Goal: Find contact information: Find contact information

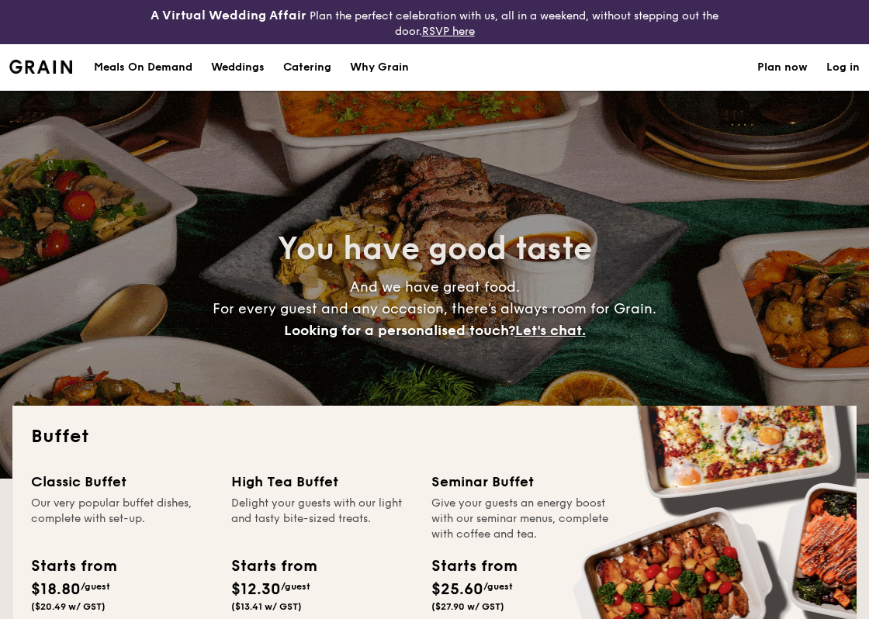
select select
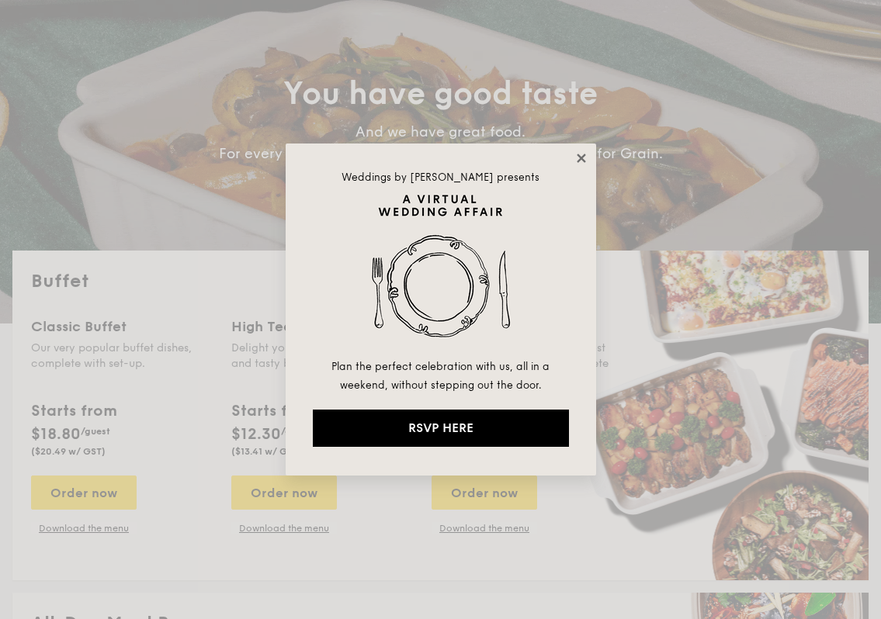
click at [576, 154] on icon at bounding box center [581, 158] width 14 height 14
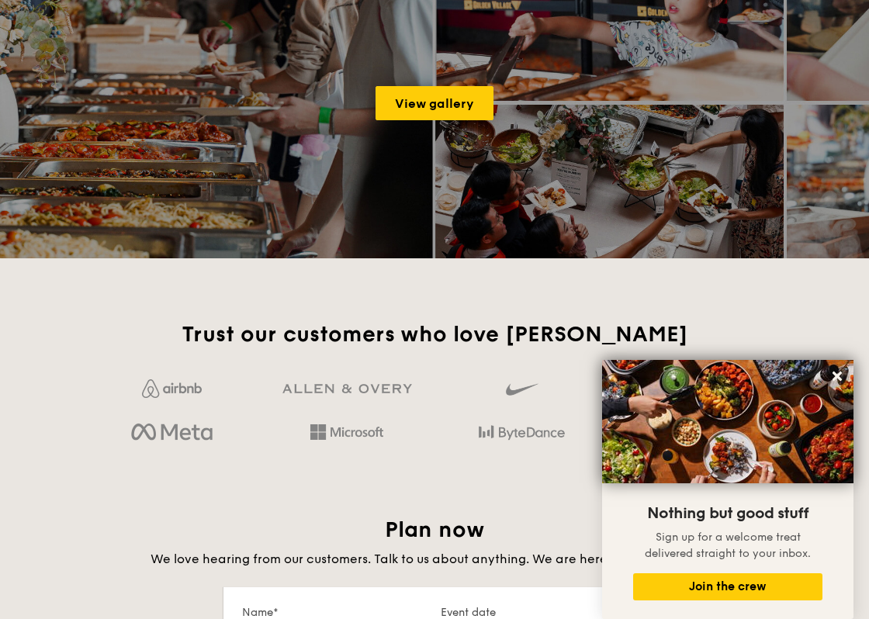
scroll to position [2483, 0]
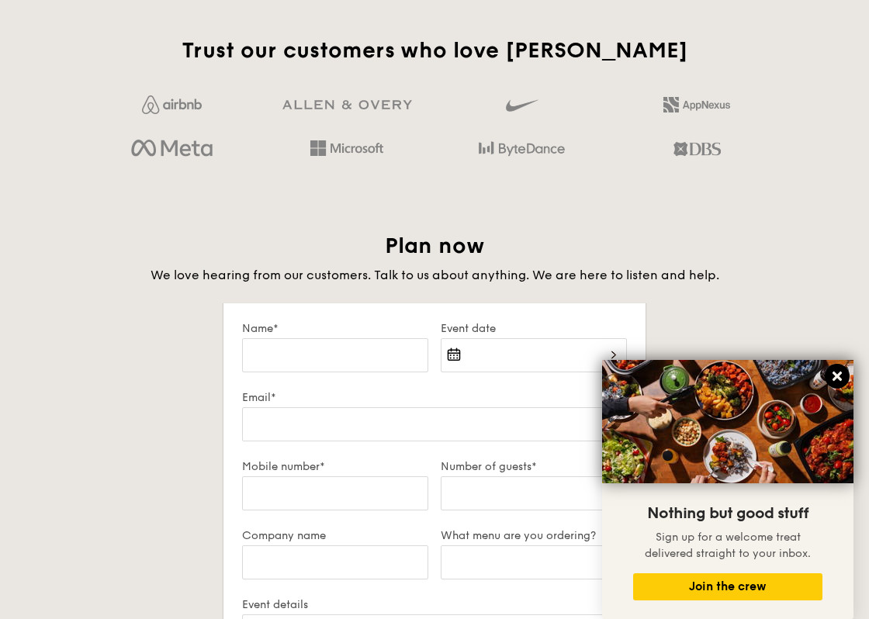
click at [841, 369] on button at bounding box center [837, 376] width 25 height 25
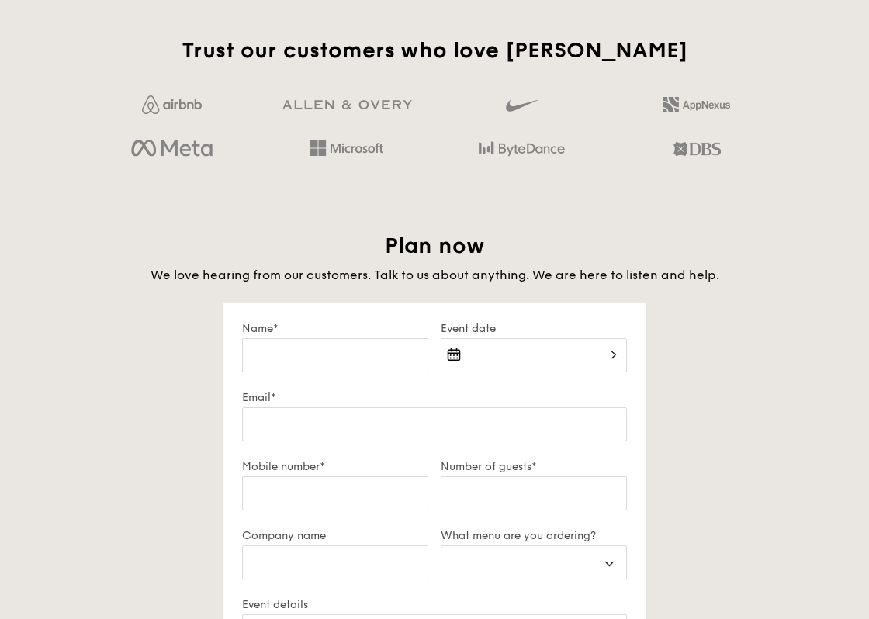
scroll to position [3026, 0]
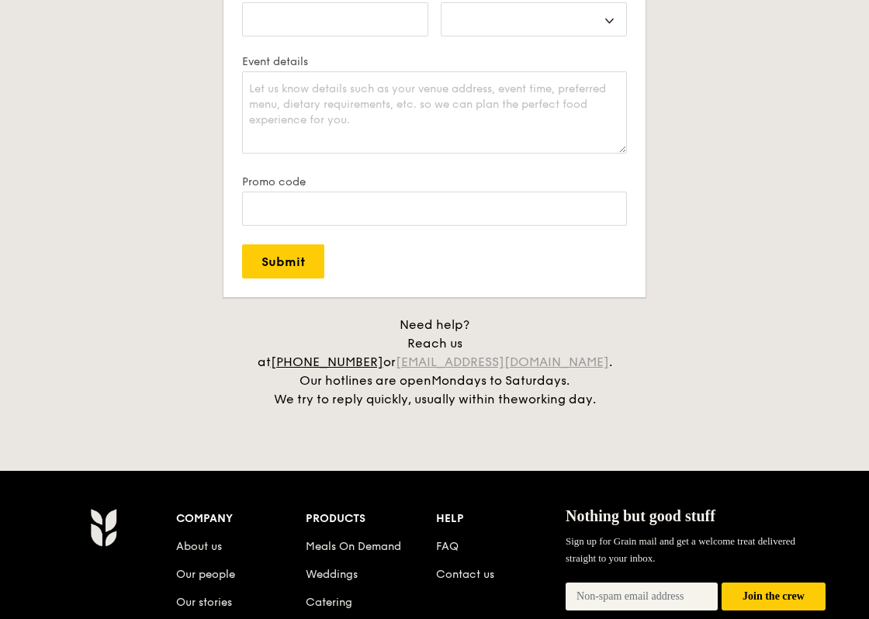
drag, startPoint x: 446, startPoint y: 347, endPoint x: 495, endPoint y: 344, distance: 49.0
click at [496, 344] on div "Need help? Reach us at [PHONE_NUMBER] or [EMAIL_ADDRESS][DOMAIN_NAME] . Our hot…" at bounding box center [435, 362] width 388 height 93
drag, startPoint x: 495, startPoint y: 344, endPoint x: 454, endPoint y: 352, distance: 42.0
click at [454, 352] on div "Need help? Reach us at [PHONE_NUMBER] or [EMAIL_ADDRESS][DOMAIN_NAME] . Our hot…" at bounding box center [435, 362] width 388 height 93
click at [448, 353] on div "Need help? Reach us at [PHONE_NUMBER] or [EMAIL_ADDRESS][DOMAIN_NAME] . Our hot…" at bounding box center [435, 362] width 388 height 93
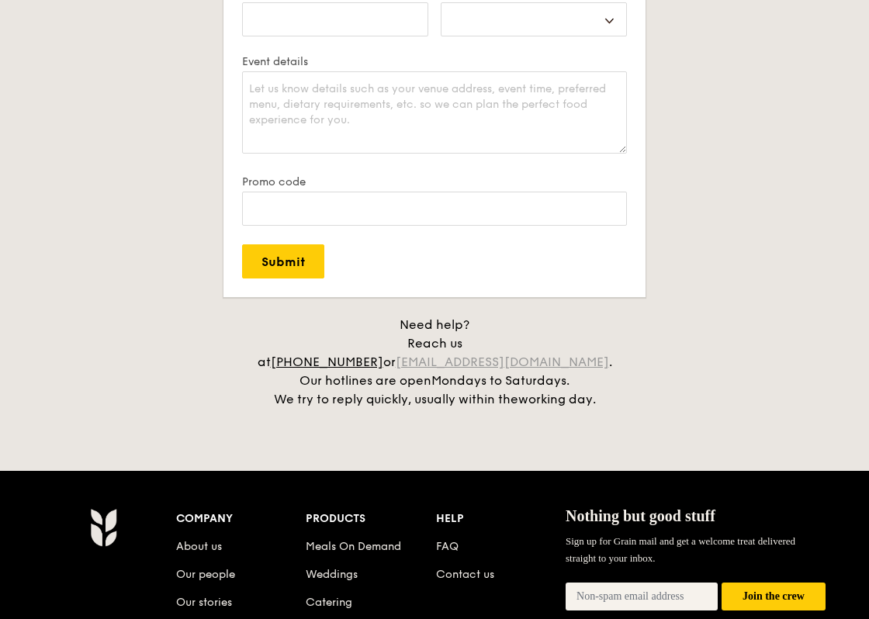
drag, startPoint x: 447, startPoint y: 345, endPoint x: 597, endPoint y: 346, distance: 150.5
click at [597, 346] on div "Need help? Reach us at [PHONE_NUMBER] or [EMAIL_ADDRESS][DOMAIN_NAME] . Our hot…" at bounding box center [435, 362] width 388 height 93
copy div "[EMAIL_ADDRESS][DOMAIN_NAME]"
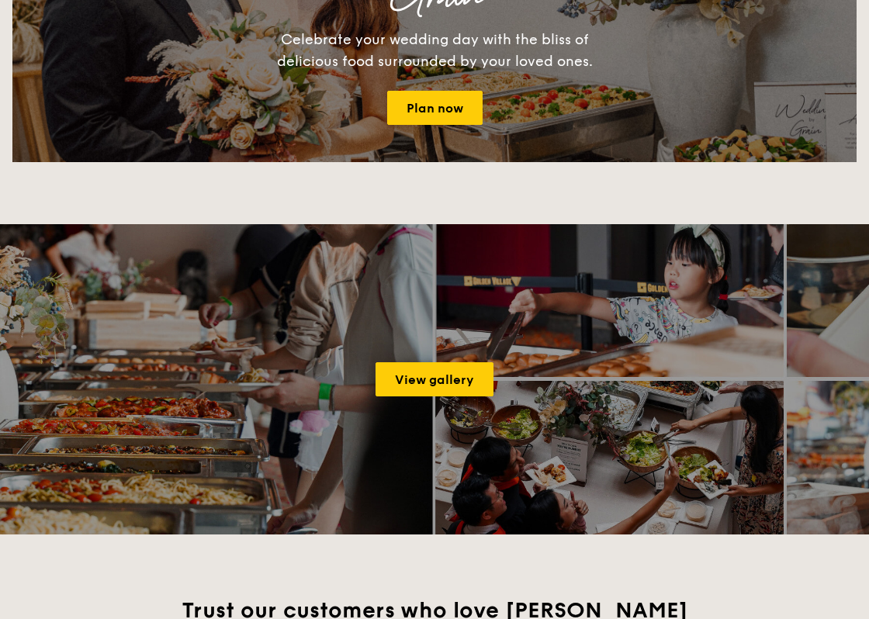
scroll to position [1785, 0]
